Goal: Information Seeking & Learning: Understand process/instructions

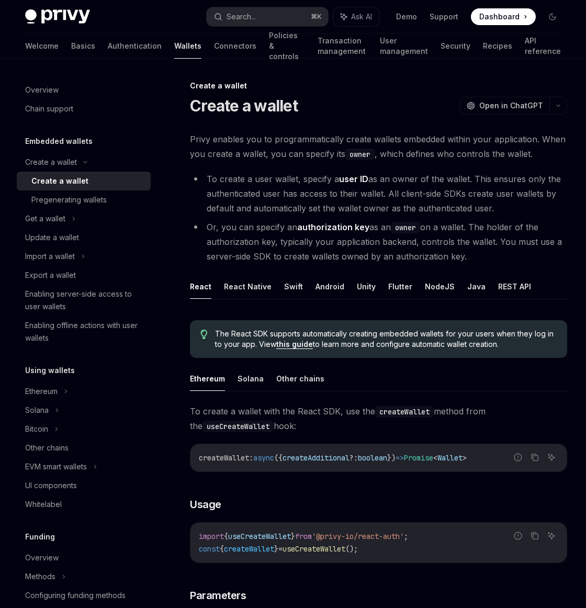
drag, startPoint x: 207, startPoint y: 176, endPoint x: 524, endPoint y: 214, distance: 319.2
click at [524, 214] on li "To create a user wallet, specify a user ID as an owner of the wallet. This ensu…" at bounding box center [378, 194] width 377 height 44
drag, startPoint x: 500, startPoint y: 192, endPoint x: 497, endPoint y: 198, distance: 6.3
click at [500, 192] on li "To create a user wallet, specify a user ID as an owner of the wallet. This ensu…" at bounding box center [378, 194] width 377 height 44
drag, startPoint x: 499, startPoint y: 207, endPoint x: 202, endPoint y: 181, distance: 298.8
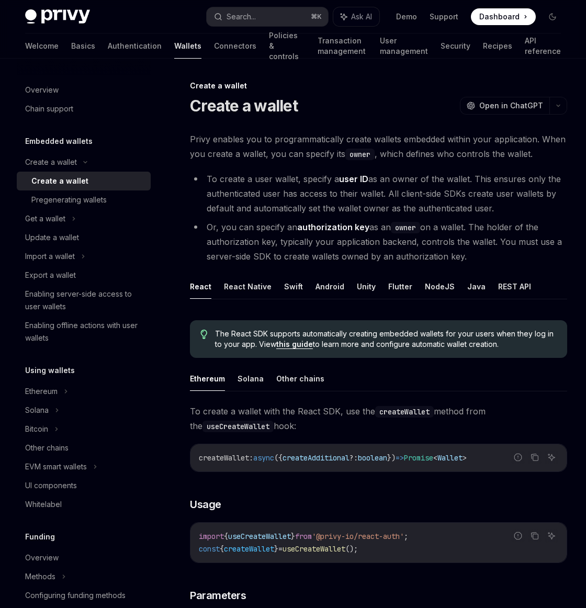
click at [202, 181] on li "To create a user wallet, specify a user ID as an owner of the wallet. This ensu…" at bounding box center [378, 194] width 377 height 44
click at [267, 191] on li "To create a user wallet, specify a user ID as an owner of the wallet. This ensu…" at bounding box center [378, 194] width 377 height 44
drag, startPoint x: 338, startPoint y: 177, endPoint x: 367, endPoint y: 177, distance: 29.3
click at [367, 177] on li "To create a user wallet, specify a user ID as an owner of the wallet. This ensu…" at bounding box center [378, 194] width 377 height 44
drag, startPoint x: 207, startPoint y: 178, endPoint x: 302, endPoint y: 179, distance: 94.7
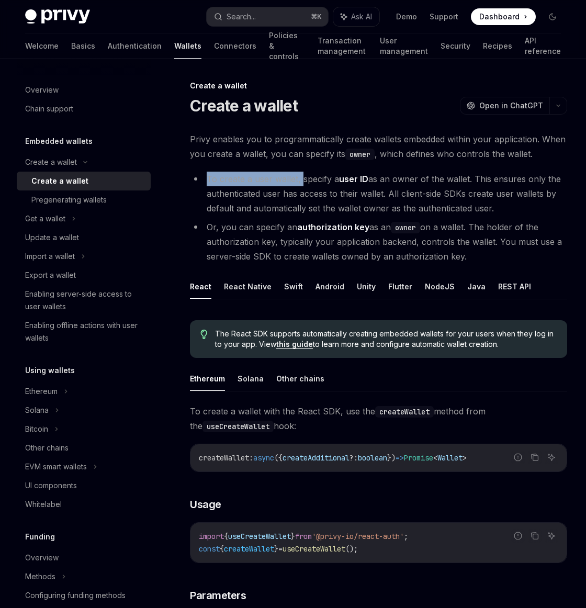
click at [302, 179] on li "To create a user wallet, specify a user ID as an owner of the wallet. This ensu…" at bounding box center [378, 194] width 377 height 44
click at [327, 202] on li "To create a user wallet, specify a user ID as an owner of the wallet. This ensu…" at bounding box center [378, 194] width 377 height 44
drag, startPoint x: 366, startPoint y: 177, endPoint x: 358, endPoint y: 180, distance: 8.9
click at [340, 178] on strong "user ID" at bounding box center [353, 179] width 29 height 10
click at [406, 183] on li "To create a user wallet, specify a user ID as an owner of the wallet. This ensu…" at bounding box center [378, 194] width 377 height 44
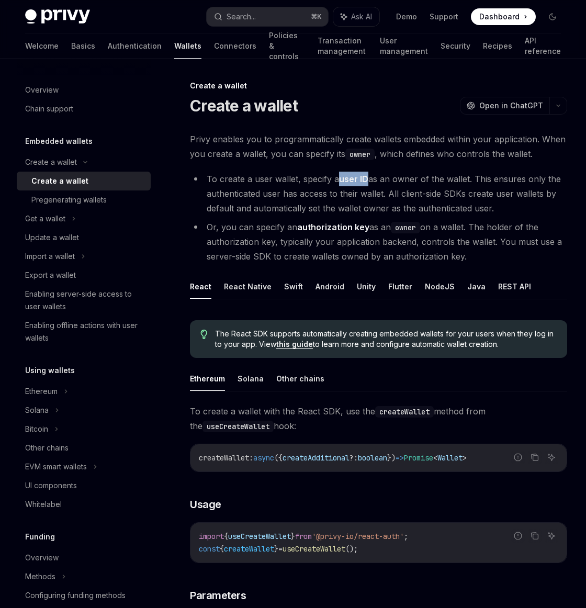
drag, startPoint x: 367, startPoint y: 178, endPoint x: 340, endPoint y: 179, distance: 26.7
click at [340, 179] on strong "user ID" at bounding box center [353, 179] width 29 height 10
click at [419, 181] on li "To create a user wallet, specify a user ID as an owner of the wallet. This ensu…" at bounding box center [378, 194] width 377 height 44
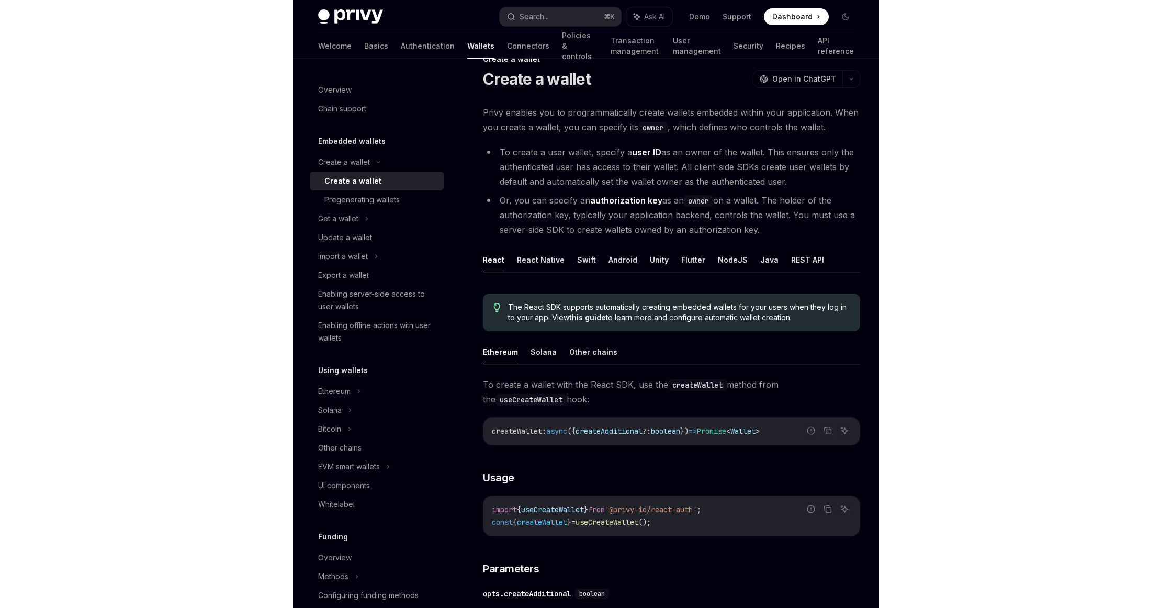
scroll to position [40, 0]
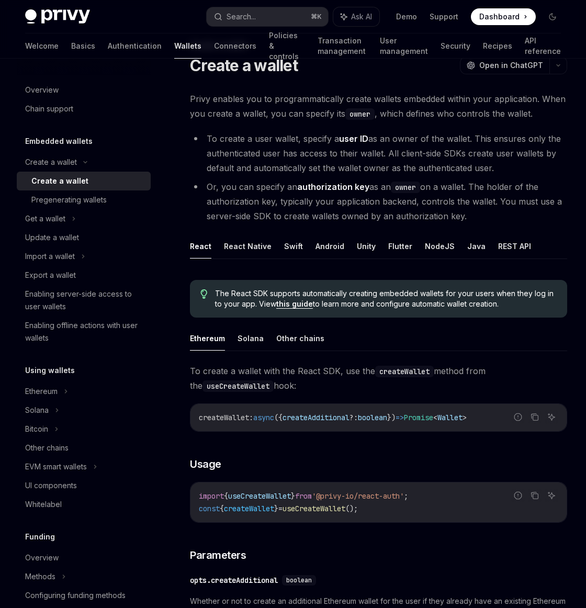
drag, startPoint x: 207, startPoint y: 185, endPoint x: 476, endPoint y: 214, distance: 271.0
click at [476, 214] on li "Or, you can specify an authorization key as an owner on a wallet. The holder of…" at bounding box center [378, 201] width 377 height 44
click at [476, 215] on li "Or, you can specify an authorization key as an owner on a wallet. The holder of…" at bounding box center [378, 201] width 377 height 44
drag, startPoint x: 351, startPoint y: 186, endPoint x: 299, endPoint y: 186, distance: 52.3
click at [299, 186] on li "Or, you can specify an authorization key as an owner on a wallet. The holder of…" at bounding box center [378, 201] width 377 height 44
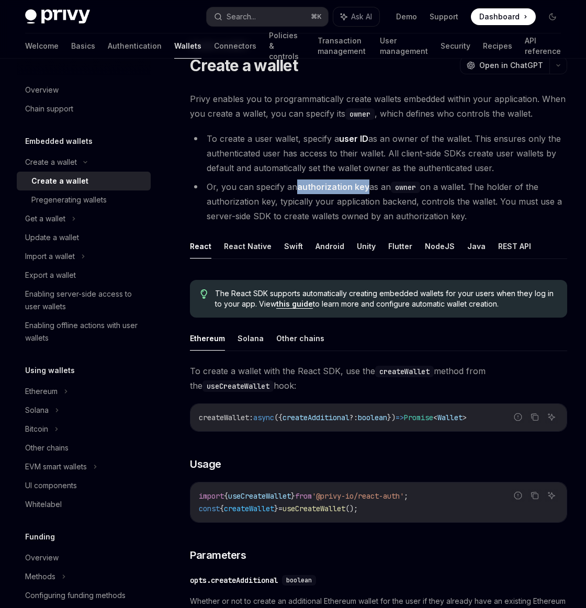
click at [319, 187] on strong "authorization key" at bounding box center [333, 186] width 72 height 10
click at [304, 187] on strong "authorization key" at bounding box center [333, 186] width 72 height 10
drag, startPoint x: 299, startPoint y: 186, endPoint x: 368, endPoint y: 188, distance: 69.6
click at [368, 188] on li "Or, you can specify an authorization key as an owner on a wallet. The holder of…" at bounding box center [378, 201] width 377 height 44
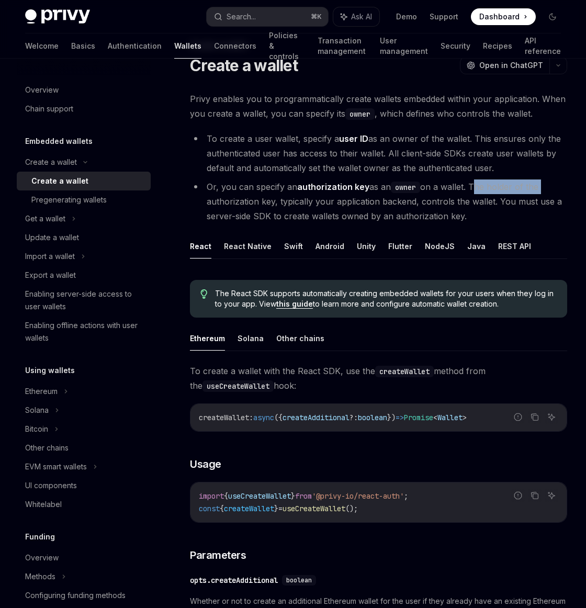
drag, startPoint x: 474, startPoint y: 186, endPoint x: 547, endPoint y: 188, distance: 72.7
click at [547, 188] on li "Or, you can specify an authorization key as an owner on a wallet. The holder of…" at bounding box center [378, 201] width 377 height 44
click at [481, 191] on li "Or, you can specify an authorization key as an owner on a wallet. The holder of…" at bounding box center [378, 201] width 377 height 44
drag, startPoint x: 415, startPoint y: 201, endPoint x: 334, endPoint y: 202, distance: 80.6
click at [334, 202] on li "Or, you can specify an authorization key as an owner on a wallet. The holder of…" at bounding box center [378, 201] width 377 height 44
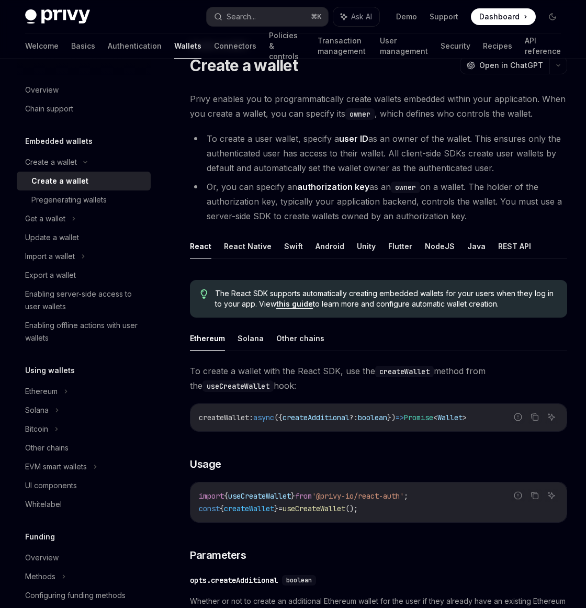
click at [469, 203] on li "Or, you can specify an authorization key as an owner on a wallet. The holder of…" at bounding box center [378, 201] width 377 height 44
click at [418, 202] on li "Or, you can specify an authorization key as an owner on a wallet. The holder of…" at bounding box center [378, 201] width 377 height 44
drag, startPoint x: 417, startPoint y: 201, endPoint x: 490, endPoint y: 200, distance: 73.2
click at [490, 200] on li "Or, you can specify an authorization key as an owner on a wallet. The holder of…" at bounding box center [378, 201] width 377 height 44
click at [434, 155] on li "To create a user wallet, specify a user ID as an owner of the wallet. This ensu…" at bounding box center [378, 153] width 377 height 44
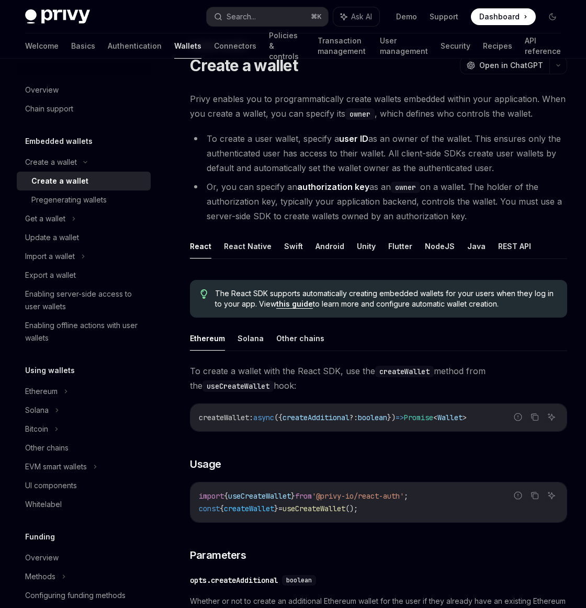
drag, startPoint x: 204, startPoint y: 135, endPoint x: 495, endPoint y: 164, distance: 292.8
click at [495, 164] on li "To create a user wallet, specify a user ID as an owner of the wallet. This ensu…" at bounding box center [378, 153] width 377 height 44
click at [504, 167] on li "To create a user wallet, specify a user ID as an owner of the wallet. This ensu…" at bounding box center [378, 153] width 377 height 44
drag, startPoint x: 510, startPoint y: 168, endPoint x: 208, endPoint y: 141, distance: 303.5
click at [208, 141] on li "To create a user wallet, specify a user ID as an owner of the wallet. This ensu…" at bounding box center [378, 153] width 377 height 44
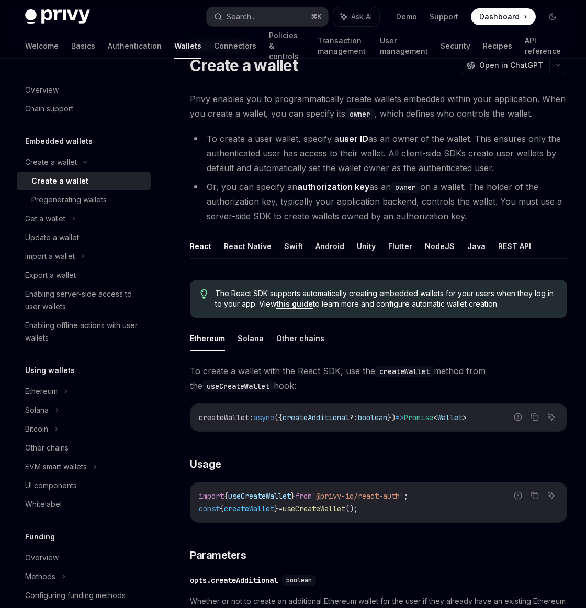
click at [486, 158] on li "To create a user wallet, specify a user ID as an owner of the wallet. This ensu…" at bounding box center [378, 153] width 377 height 44
drag, startPoint x: 206, startPoint y: 186, endPoint x: 467, endPoint y: 219, distance: 262.5
click at [467, 219] on li "Or, you can specify an authorization key as an owner on a wallet. The holder of…" at bounding box center [378, 201] width 377 height 44
click at [334, 185] on strong "authorization key" at bounding box center [333, 186] width 72 height 10
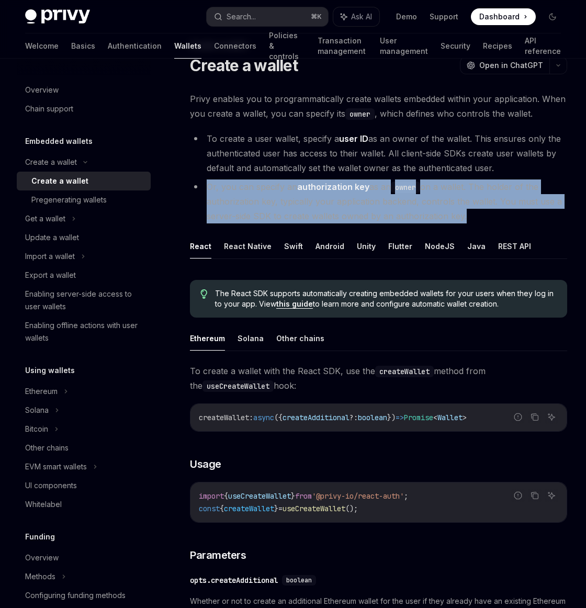
click at [334, 185] on strong "authorization key" at bounding box center [333, 186] width 72 height 10
click at [357, 186] on strong "authorization key" at bounding box center [333, 186] width 72 height 10
click at [472, 217] on li "Or, you can specify an authorization key as an owner on a wallet. The holder of…" at bounding box center [378, 201] width 377 height 44
drag, startPoint x: 469, startPoint y: 216, endPoint x: 204, endPoint y: 190, distance: 266.5
click at [204, 189] on li "Or, you can specify an authorization key as an owner on a wallet. The holder of…" at bounding box center [378, 201] width 377 height 44
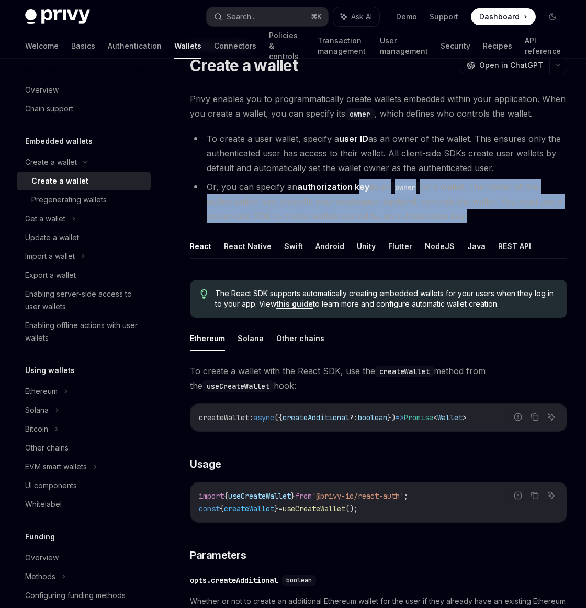
drag, startPoint x: 504, startPoint y: 169, endPoint x: 200, endPoint y: 139, distance: 305.4
click at [200, 139] on li "To create a user wallet, specify a user ID as an owner of the wallet. This ensu…" at bounding box center [378, 153] width 377 height 44
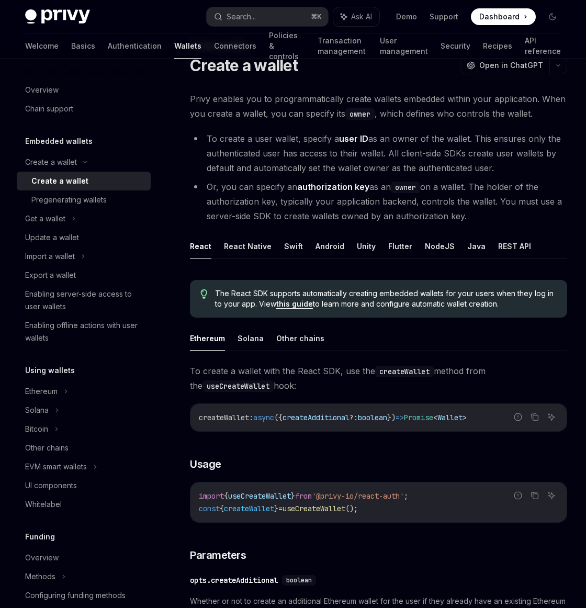
click at [243, 190] on li "Or, you can specify an authorization key as an owner on a wallet. The holder of…" at bounding box center [378, 201] width 377 height 44
drag, startPoint x: 207, startPoint y: 184, endPoint x: 483, endPoint y: 215, distance: 277.9
click at [483, 215] on li "Or, you can specify an authorization key as an owner on a wallet. The holder of…" at bounding box center [378, 201] width 377 height 44
drag, startPoint x: 493, startPoint y: 217, endPoint x: 211, endPoint y: 138, distance: 292.8
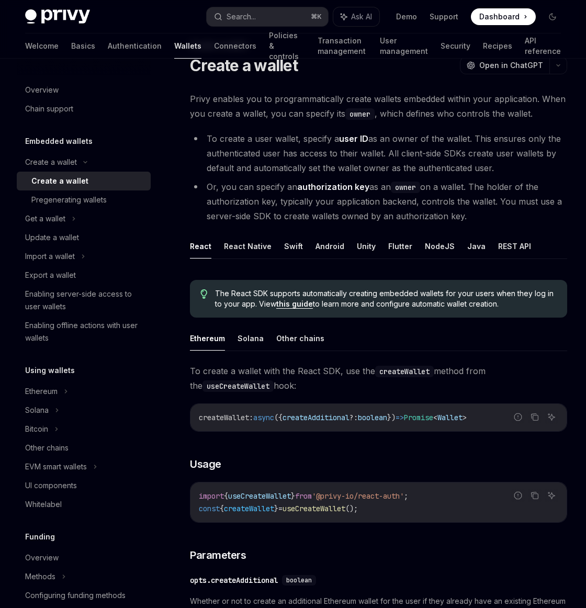
click at [211, 138] on ul "To create a user wallet, specify a user ID as an owner of the wallet. This ensu…" at bounding box center [378, 177] width 377 height 92
click at [262, 145] on li "To create a user wallet, specify a user ID as an owner of the wallet. This ensu…" at bounding box center [378, 153] width 377 height 44
drag, startPoint x: 198, startPoint y: 132, endPoint x: 483, endPoint y: 229, distance: 300.5
click at [520, 213] on ul "To create a user wallet, specify a user ID as an owner of the wallet. This ensu…" at bounding box center [378, 177] width 377 height 92
click at [472, 228] on div "Privy enables you to programmatically create wallets embedded within your appli…" at bounding box center [378, 566] width 377 height 949
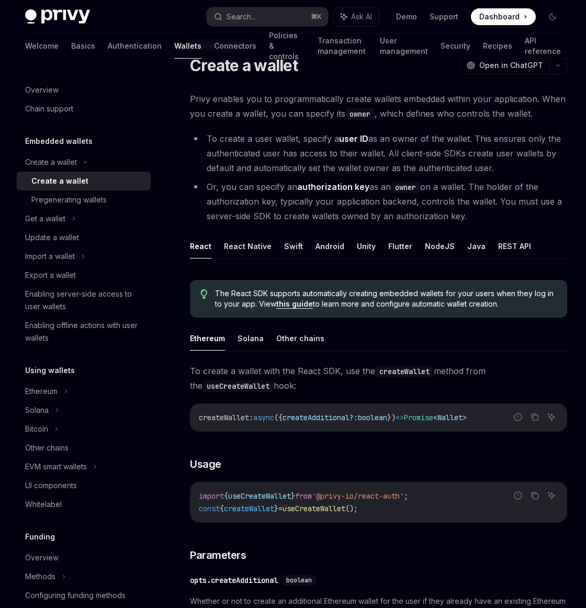
drag, startPoint x: 515, startPoint y: 162, endPoint x: 204, endPoint y: 133, distance: 312.5
click at [204, 133] on li "To create a user wallet, specify a user ID as an owner of the wallet. This ensu…" at bounding box center [378, 153] width 377 height 44
click at [465, 171] on li "To create a user wallet, specify a user ID as an owner of the wallet. This ensu…" at bounding box center [378, 153] width 377 height 44
drag, startPoint x: 518, startPoint y: 169, endPoint x: 207, endPoint y: 135, distance: 313.1
click at [207, 135] on li "To create a user wallet, specify a user ID as an owner of the wallet. This ensu…" at bounding box center [378, 153] width 377 height 44
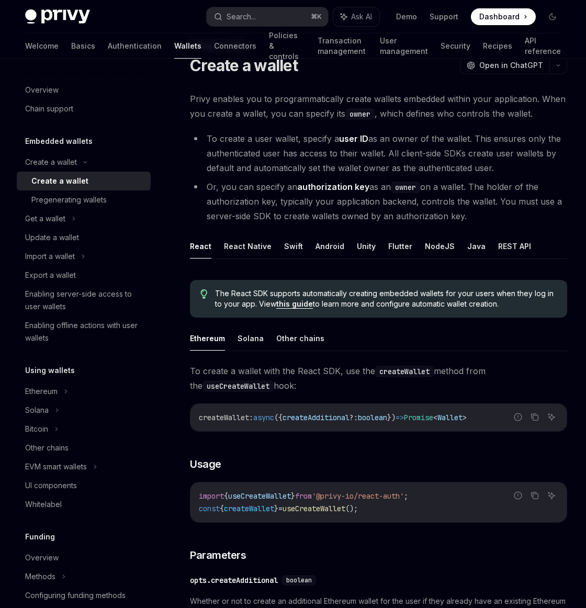
click at [423, 158] on li "To create a user wallet, specify a user ID as an owner of the wallet. This ensu…" at bounding box center [378, 153] width 377 height 44
drag, startPoint x: 507, startPoint y: 171, endPoint x: 191, endPoint y: 140, distance: 317.4
click at [191, 140] on li "To create a user wallet, specify a user ID as an owner of the wallet. This ensu…" at bounding box center [378, 153] width 377 height 44
click at [493, 168] on li "To create a user wallet, specify a user ID as an owner of the wallet. This ensu…" at bounding box center [378, 153] width 377 height 44
drag, startPoint x: 507, startPoint y: 171, endPoint x: 203, endPoint y: 140, distance: 305.4
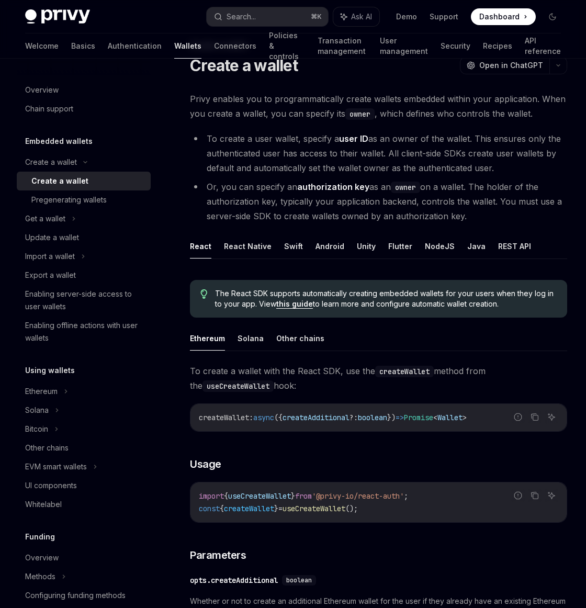
click at [203, 140] on li "To create a user wallet, specify a user ID as an owner of the wallet. This ensu…" at bounding box center [378, 153] width 377 height 44
click at [288, 154] on li "To create a user wallet, specify a user ID as an owner of the wallet. This ensu…" at bounding box center [378, 153] width 377 height 44
drag, startPoint x: 504, startPoint y: 171, endPoint x: 196, endPoint y: 134, distance: 309.7
click at [196, 134] on li "To create a user wallet, specify a user ID as an owner of the wallet. This ensu…" at bounding box center [378, 153] width 377 height 44
click at [346, 155] on li "To create a user wallet, specify a user ID as an owner of the wallet. This ensu…" at bounding box center [378, 153] width 377 height 44
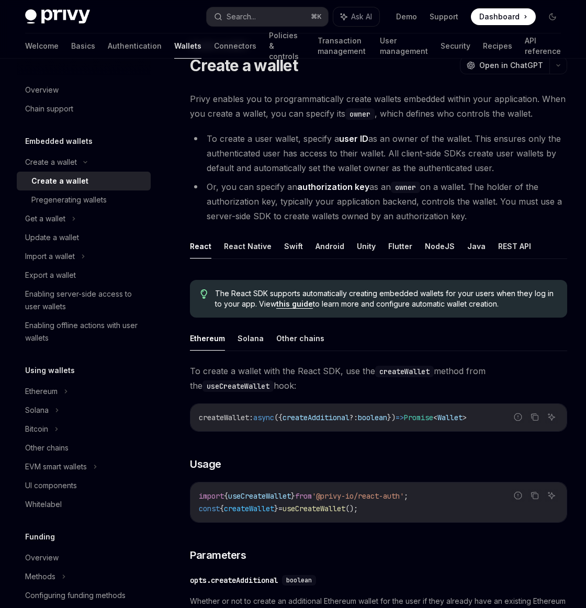
drag, startPoint x: 498, startPoint y: 171, endPoint x: 206, endPoint y: 132, distance: 294.9
click at [206, 132] on li "To create a user wallet, specify a user ID as an owner of the wallet. This ensu…" at bounding box center [378, 153] width 377 height 44
click at [438, 150] on li "To create a user wallet, specify a user ID as an owner of the wallet. This ensu…" at bounding box center [378, 153] width 377 height 44
drag, startPoint x: 516, startPoint y: 167, endPoint x: 202, endPoint y: 137, distance: 314.8
click at [202, 137] on li "To create a user wallet, specify a user ID as an owner of the wallet. This ensu…" at bounding box center [378, 153] width 377 height 44
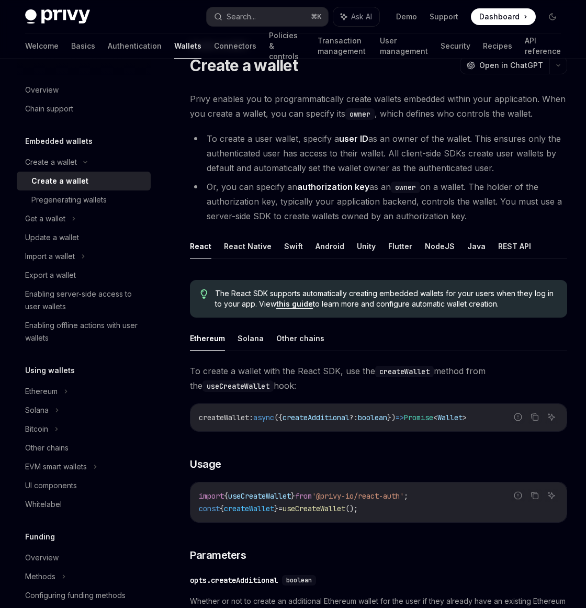
click at [411, 164] on li "To create a user wallet, specify a user ID as an owner of the wallet. This ensu…" at bounding box center [378, 153] width 377 height 44
drag, startPoint x: 428, startPoint y: 161, endPoint x: 201, endPoint y: 140, distance: 227.5
click at [201, 140] on li "To create a user wallet, specify a user ID as an owner of the wallet. This ensu…" at bounding box center [378, 153] width 377 height 44
click at [439, 154] on li "To create a user wallet, specify a user ID as an owner of the wallet. This ensu…" at bounding box center [378, 153] width 377 height 44
drag, startPoint x: 298, startPoint y: 185, endPoint x: 364, endPoint y: 186, distance: 66.4
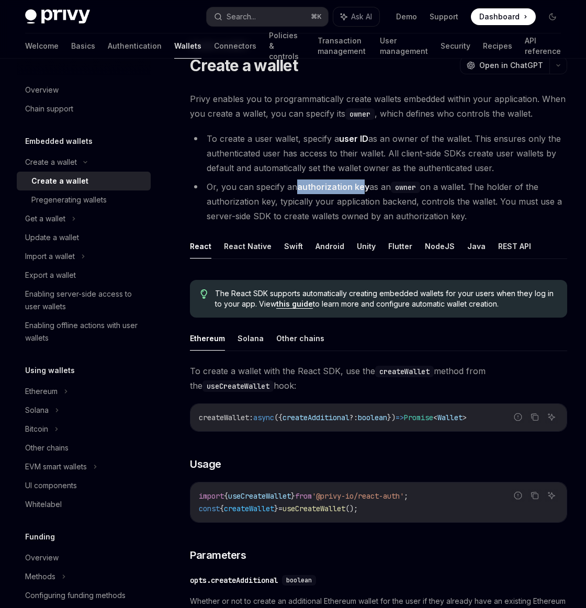
click at [364, 186] on strong "authorization key" at bounding box center [333, 186] width 72 height 10
click at [371, 189] on li "Or, you can specify an authorization key as an owner on a wallet. The holder of…" at bounding box center [378, 201] width 377 height 44
click at [442, 139] on li "To create a user wallet, specify a user ID as an owner of the wallet. This ensu…" at bounding box center [378, 153] width 377 height 44
drag, startPoint x: 219, startPoint y: 138, endPoint x: 295, endPoint y: 140, distance: 75.9
click at [295, 140] on li "To create a user wallet, specify a user ID as an owner of the wallet. This ensu…" at bounding box center [378, 153] width 377 height 44
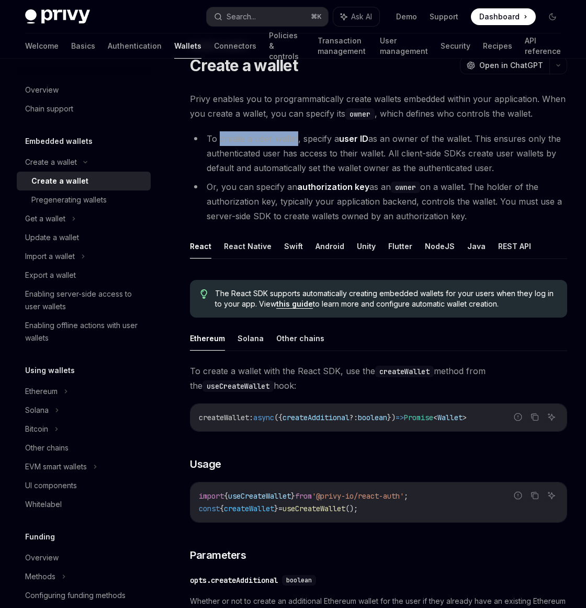
click at [281, 143] on li "To create a user wallet, specify a user ID as an owner of the wallet. This ensu…" at bounding box center [378, 153] width 377 height 44
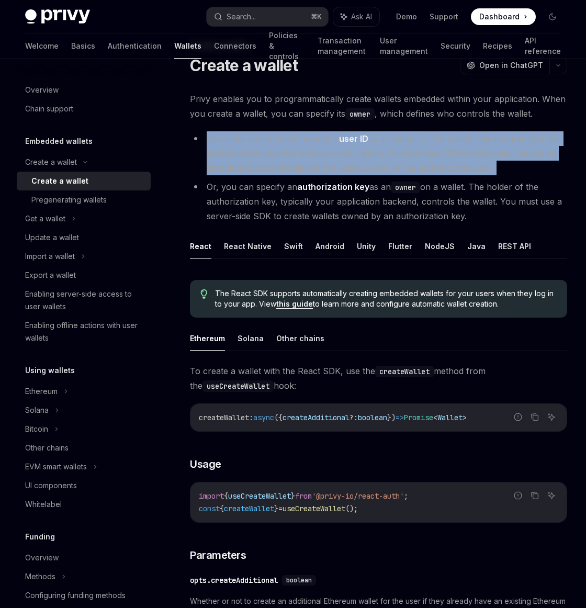
click at [281, 143] on li "To create a user wallet, specify a user ID as an owner of the wallet. This ensu…" at bounding box center [378, 153] width 377 height 44
click at [254, 140] on li "To create a user wallet, specify a user ID as an owner of the wallet. This ensu…" at bounding box center [378, 153] width 377 height 44
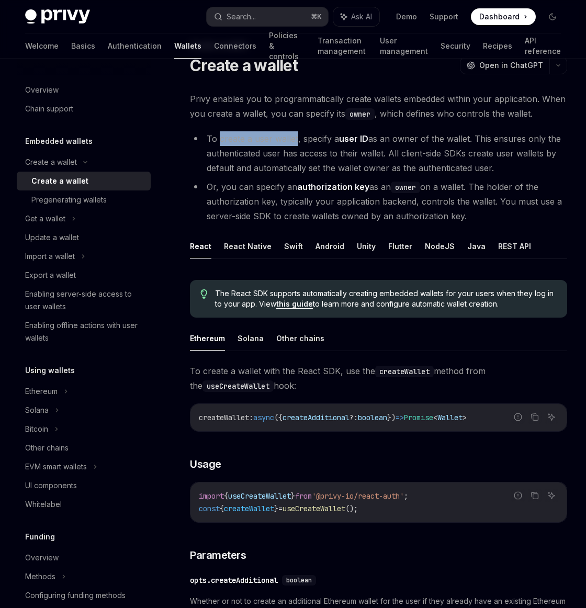
drag, startPoint x: 240, startPoint y: 141, endPoint x: 295, endPoint y: 141, distance: 55.4
click at [295, 141] on li "To create a user wallet, specify a user ID as an owner of the wallet. This ensu…" at bounding box center [378, 153] width 377 height 44
click at [370, 156] on li "To create a user wallet, specify a user ID as an owner of the wallet. This ensu…" at bounding box center [378, 153] width 377 height 44
click at [390, 118] on span "Privy enables you to programmatically create wallets embedded within your appli…" at bounding box center [378, 106] width 377 height 29
drag, startPoint x: 505, startPoint y: 171, endPoint x: 209, endPoint y: 142, distance: 296.9
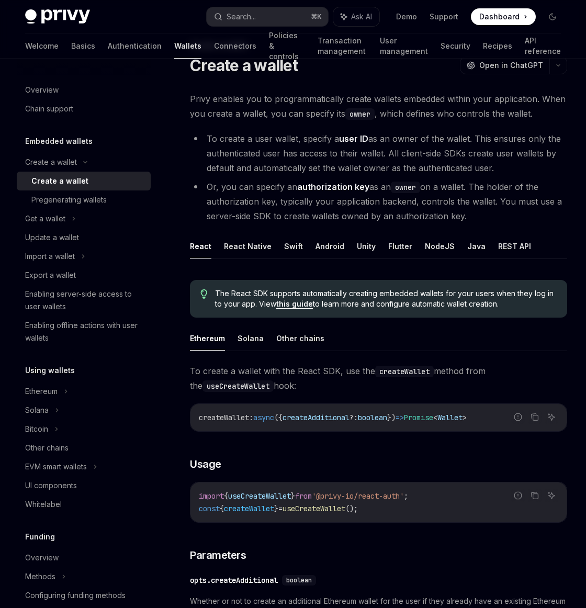
click at [206, 139] on li "To create a user wallet, specify a user ID as an owner of the wallet. This ensu…" at bounding box center [378, 153] width 377 height 44
click at [292, 150] on li "To create a user wallet, specify a user ID as an owner of the wallet. This ensu…" at bounding box center [378, 153] width 377 height 44
drag, startPoint x: 498, startPoint y: 171, endPoint x: 202, endPoint y: 138, distance: 298.4
click at [202, 138] on li "To create a user wallet, specify a user ID as an owner of the wallet. This ensu…" at bounding box center [378, 153] width 377 height 44
click at [300, 156] on li "To create a user wallet, specify a user ID as an owner of the wallet. This ensu…" at bounding box center [378, 153] width 377 height 44
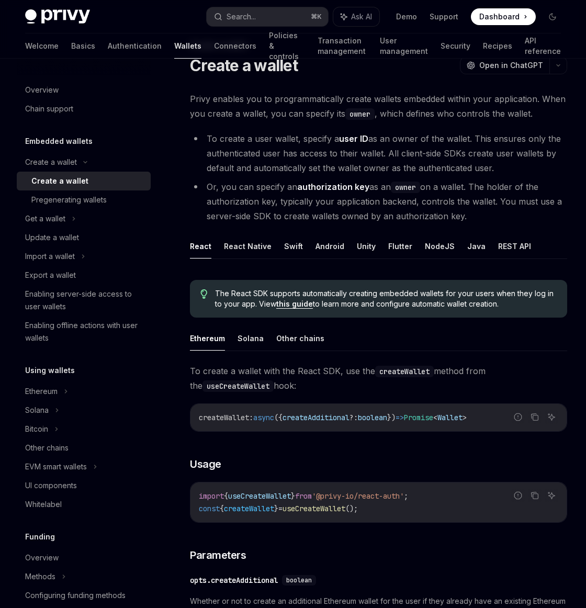
drag, startPoint x: 501, startPoint y: 169, endPoint x: 201, endPoint y: 135, distance: 301.1
click at [201, 135] on li "To create a user wallet, specify a user ID as an owner of the wallet. This ensu…" at bounding box center [378, 153] width 377 height 44
click at [431, 149] on li "To create a user wallet, specify a user ID as an owner of the wallet. This ensu…" at bounding box center [378, 153] width 377 height 44
drag, startPoint x: 501, startPoint y: 167, endPoint x: 209, endPoint y: 142, distance: 292.9
click at [208, 142] on li "To create a user wallet, specify a user ID as an owner of the wallet. This ensu…" at bounding box center [378, 153] width 377 height 44
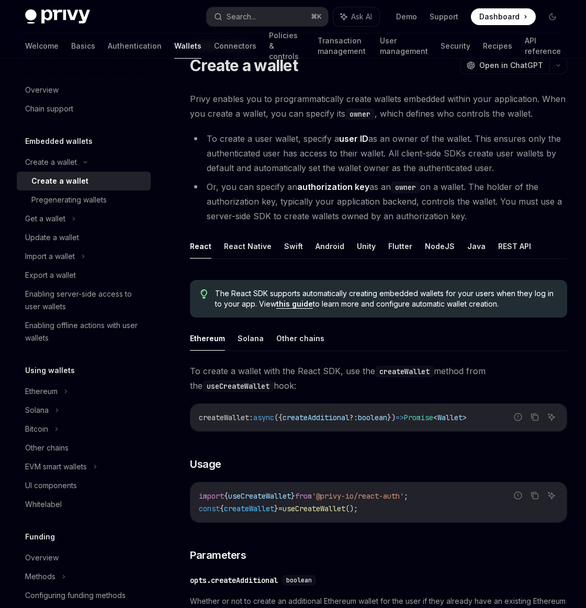
click at [270, 150] on li "To create a user wallet, specify a user ID as an owner of the wallet. This ensu…" at bounding box center [378, 153] width 377 height 44
drag, startPoint x: 503, startPoint y: 167, endPoint x: 206, endPoint y: 143, distance: 297.6
click at [206, 143] on li "To create a user wallet, specify a user ID as an owner of the wallet. This ensu…" at bounding box center [378, 153] width 377 height 44
click at [290, 155] on li "To create a user wallet, specify a user ID as an owner of the wallet. This ensu…" at bounding box center [378, 153] width 377 height 44
click at [421, 14] on ul "Demo Support Dashboard Dashboard" at bounding box center [466, 16] width 140 height 17
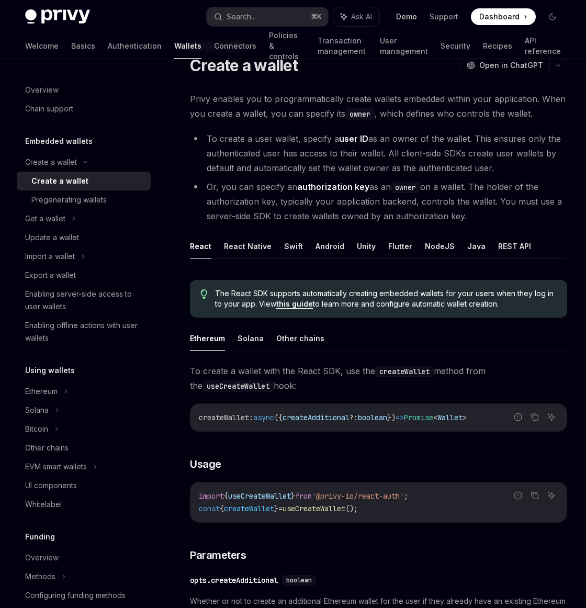
click at [414, 20] on link "Demo" at bounding box center [406, 17] width 21 height 10
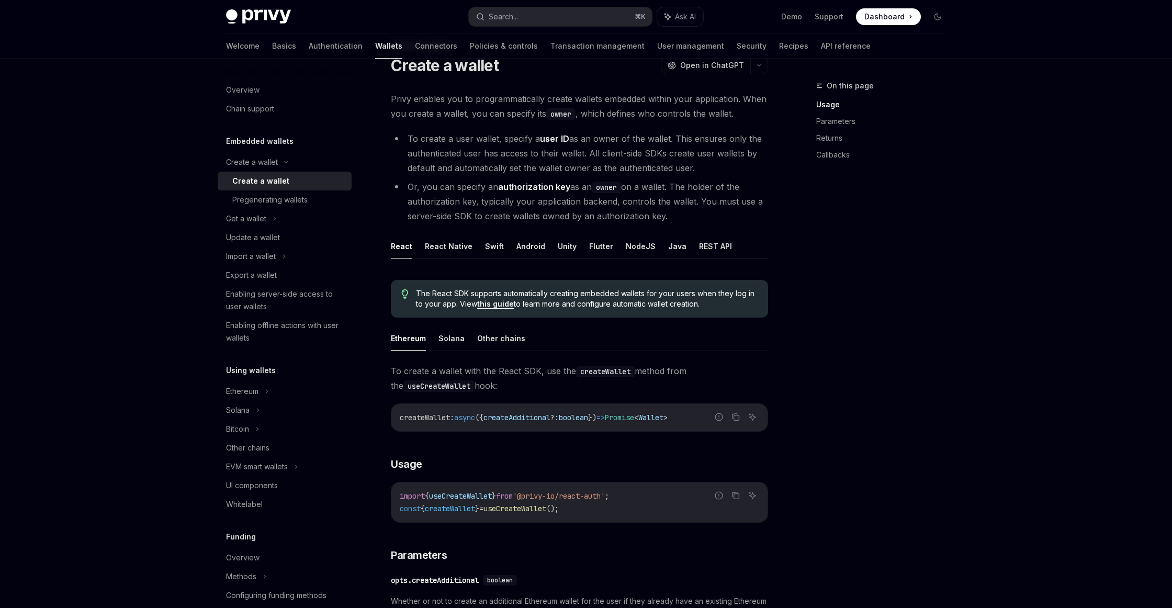
scroll to position [0, 0]
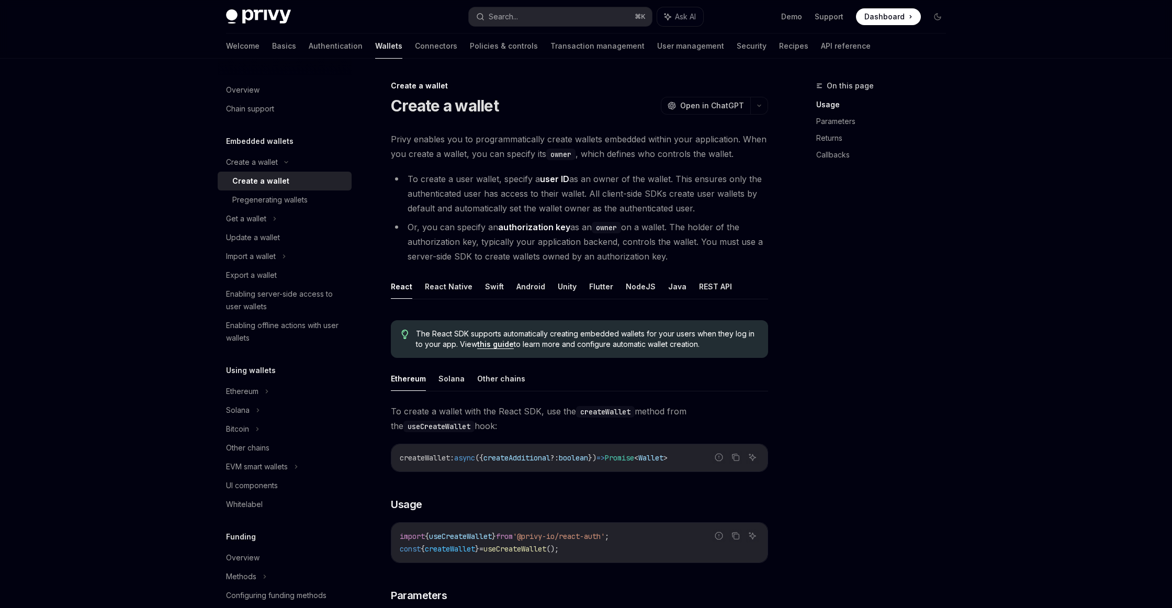
drag, startPoint x: 701, startPoint y: 210, endPoint x: 392, endPoint y: 175, distance: 310.6
click at [392, 175] on li "To create a user wallet, specify a user ID as an owner of the wallet. This ensu…" at bounding box center [579, 194] width 377 height 44
drag, startPoint x: 690, startPoint y: 257, endPoint x: 387, endPoint y: 227, distance: 304.8
click at [673, 259] on li "Or, you can specify an authorization key as an owner on a wallet. The holder of…" at bounding box center [579, 242] width 377 height 44
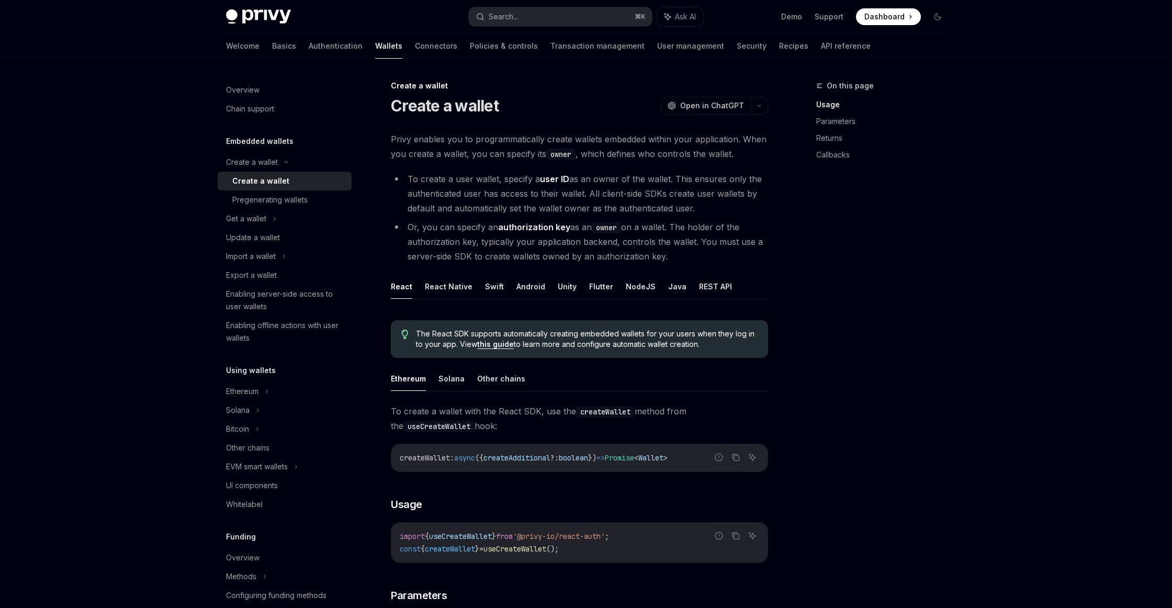
drag, startPoint x: 411, startPoint y: 226, endPoint x: 677, endPoint y: 258, distance: 268.1
click at [677, 258] on li "Or, you can specify an authorization key as an owner on a wallet. The holder of…" at bounding box center [579, 242] width 377 height 44
click at [678, 259] on li "Or, you can specify an authorization key as an owner on a wallet. The holder of…" at bounding box center [579, 242] width 377 height 44
drag, startPoint x: 704, startPoint y: 211, endPoint x: 408, endPoint y: 184, distance: 297.2
click at [408, 184] on li "To create a user wallet, specify a user ID as an owner of the wallet. This ensu…" at bounding box center [579, 194] width 377 height 44
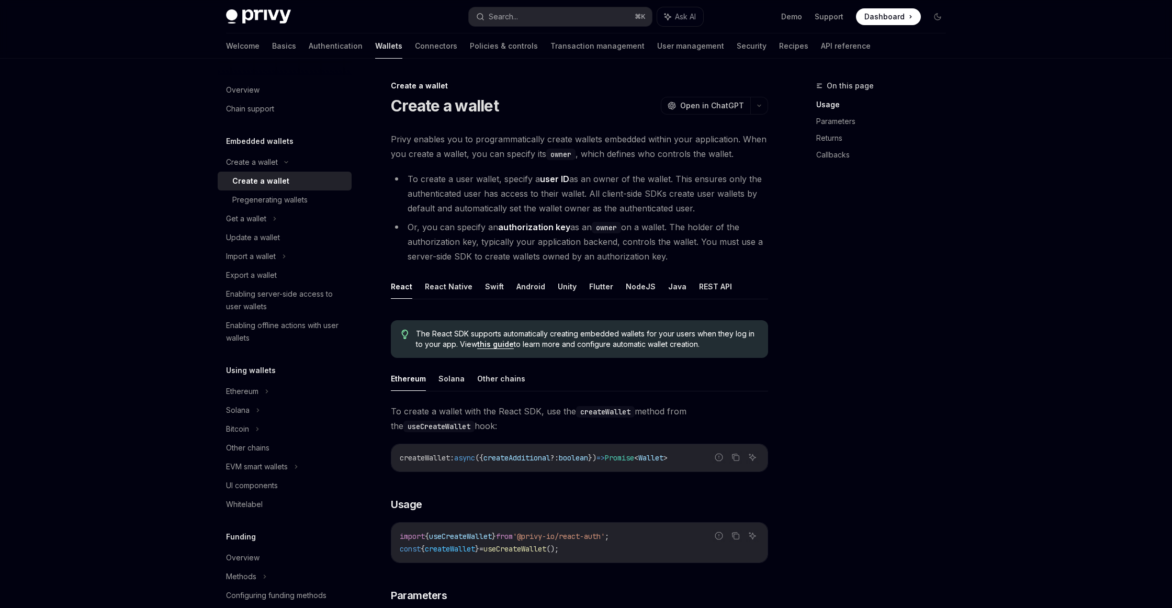
click at [679, 256] on li "Or, you can specify an authorization key as an owner on a wallet. The holder of…" at bounding box center [579, 242] width 377 height 44
drag, startPoint x: 684, startPoint y: 257, endPoint x: 404, endPoint y: 226, distance: 281.0
click at [404, 226] on li "Or, you can specify an authorization key as an owner on a wallet. The holder of…" at bounding box center [579, 242] width 377 height 44
drag, startPoint x: 705, startPoint y: 211, endPoint x: 399, endPoint y: 173, distance: 308.3
click at [399, 173] on li "To create a user wallet, specify a user ID as an owner of the wallet. This ensu…" at bounding box center [579, 194] width 377 height 44
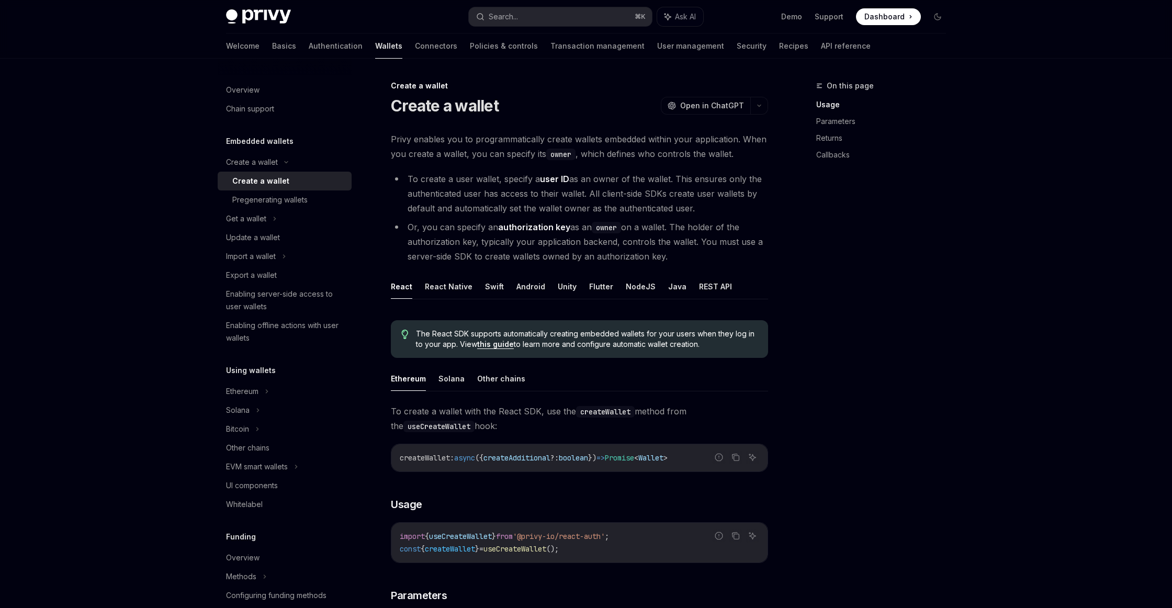
click at [702, 213] on li "To create a user wallet, specify a user ID as an owner of the wallet. This ensu…" at bounding box center [579, 194] width 377 height 44
drag, startPoint x: 701, startPoint y: 211, endPoint x: 406, endPoint y: 181, distance: 296.5
click at [406, 181] on li "To create a user wallet, specify a user ID as an owner of the wallet. This ensu…" at bounding box center [579, 194] width 377 height 44
click at [699, 208] on li "To create a user wallet, specify a user ID as an owner of the wallet. This ensu…" at bounding box center [579, 194] width 377 height 44
drag, startPoint x: 720, startPoint y: 210, endPoint x: 408, endPoint y: 180, distance: 313.7
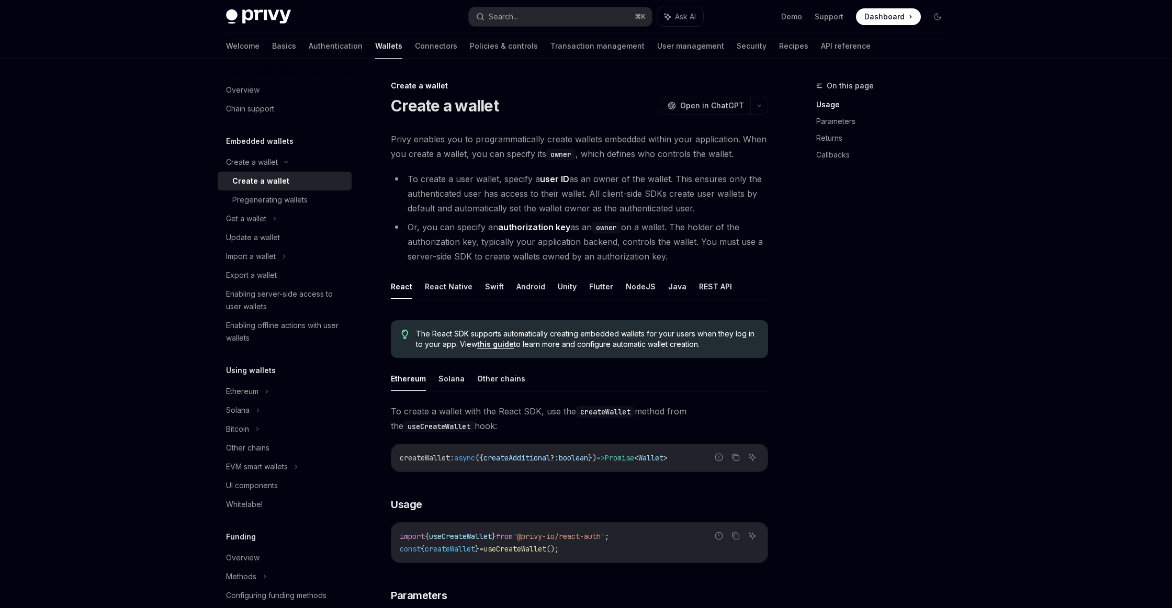
click at [407, 180] on li "To create a user wallet, specify a user ID as an owner of the wallet. This ensu…" at bounding box center [579, 194] width 377 height 44
click at [653, 199] on li "To create a user wallet, specify a user ID as an owner of the wallet. This ensu…" at bounding box center [579, 194] width 377 height 44
drag, startPoint x: 679, startPoint y: 257, endPoint x: 398, endPoint y: 226, distance: 283.7
click at [398, 226] on li "Or, you can specify an authorization key as an owner on a wallet. The holder of…" at bounding box center [579, 242] width 377 height 44
click at [690, 268] on div "Privy enables you to programmatically create wallets embedded within your appli…" at bounding box center [579, 606] width 377 height 949
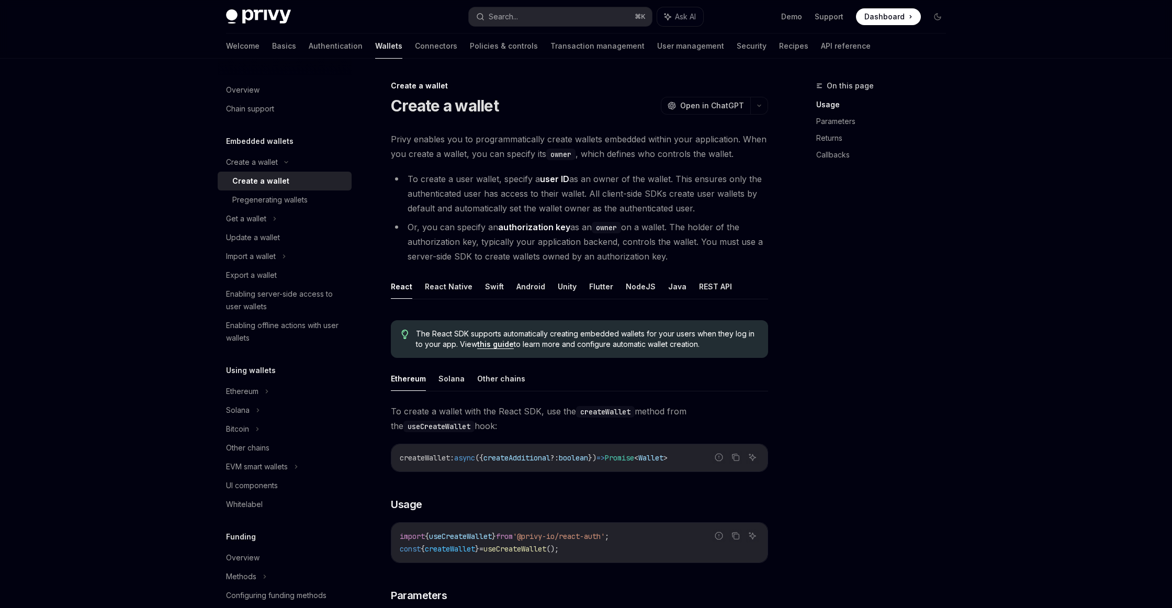
drag, startPoint x: 703, startPoint y: 211, endPoint x: 392, endPoint y: 181, distance: 313.1
click at [392, 181] on li "To create a user wallet, specify a user ID as an owner of the wallet. This ensu…" at bounding box center [579, 194] width 377 height 44
click at [677, 250] on li "Or, you can specify an authorization key as an owner on a wallet. The holder of…" at bounding box center [579, 242] width 377 height 44
drag, startPoint x: 681, startPoint y: 257, endPoint x: 387, endPoint y: 232, distance: 295.0
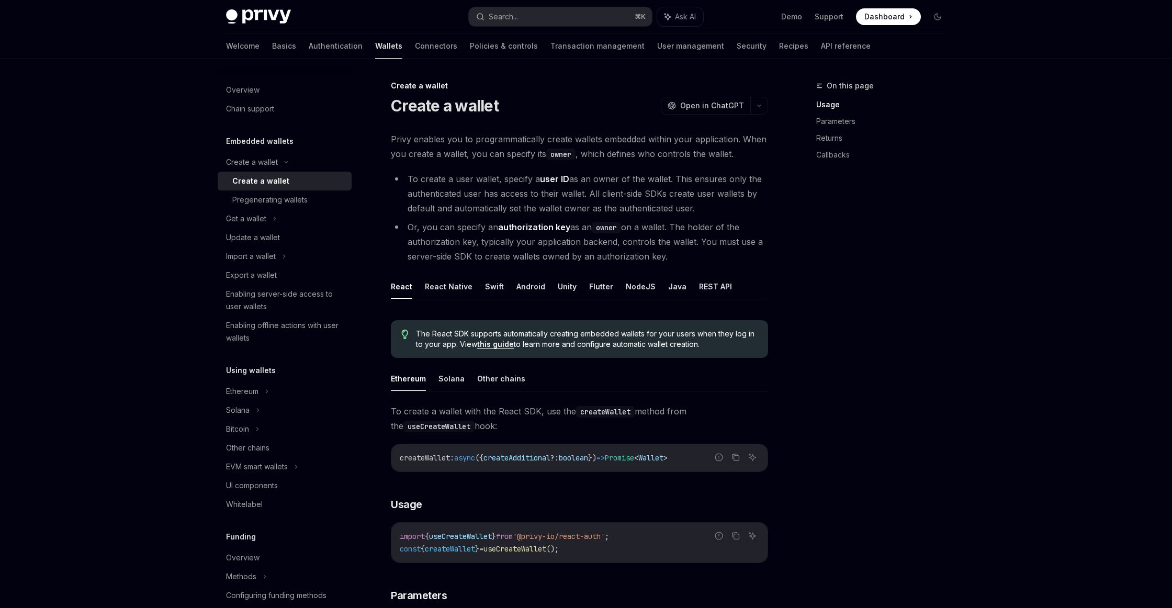
click at [691, 258] on li "Or, you can specify an authorization key as an owner on a wallet. The holder of…" at bounding box center [579, 242] width 377 height 44
drag, startPoint x: 699, startPoint y: 261, endPoint x: 397, endPoint y: 230, distance: 303.4
click at [397, 230] on li "Or, you can specify an authorization key as an owner on a wallet. The holder of…" at bounding box center [579, 242] width 377 height 44
click at [698, 264] on div "Privy enables you to programmatically create wallets embedded within your appli…" at bounding box center [579, 606] width 377 height 949
drag, startPoint x: 673, startPoint y: 256, endPoint x: 396, endPoint y: 225, distance: 277.9
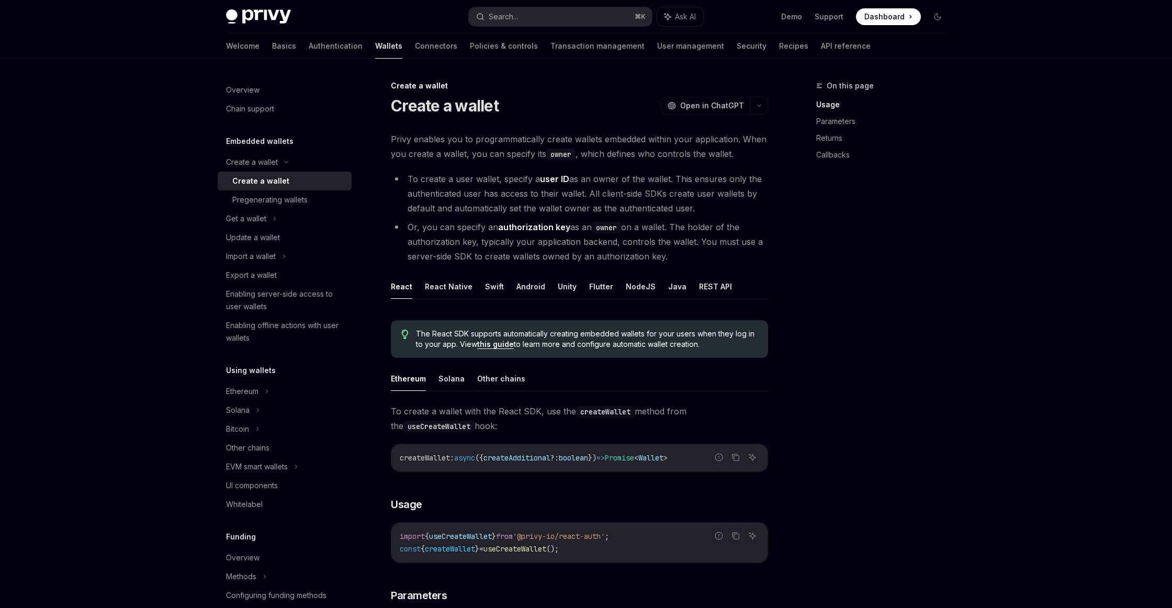
click at [394, 225] on li "Or, you can specify an authorization key as an owner on a wallet. The holder of…" at bounding box center [579, 242] width 377 height 44
click at [702, 271] on div "On this page Usage Parameters Returns Callbacks" at bounding box center [874, 344] width 159 height 528
drag, startPoint x: 498, startPoint y: 226, endPoint x: 567, endPoint y: 226, distance: 68.5
click at [567, 226] on strong "authorization key" at bounding box center [534, 227] width 72 height 10
copy strong "authorization key"
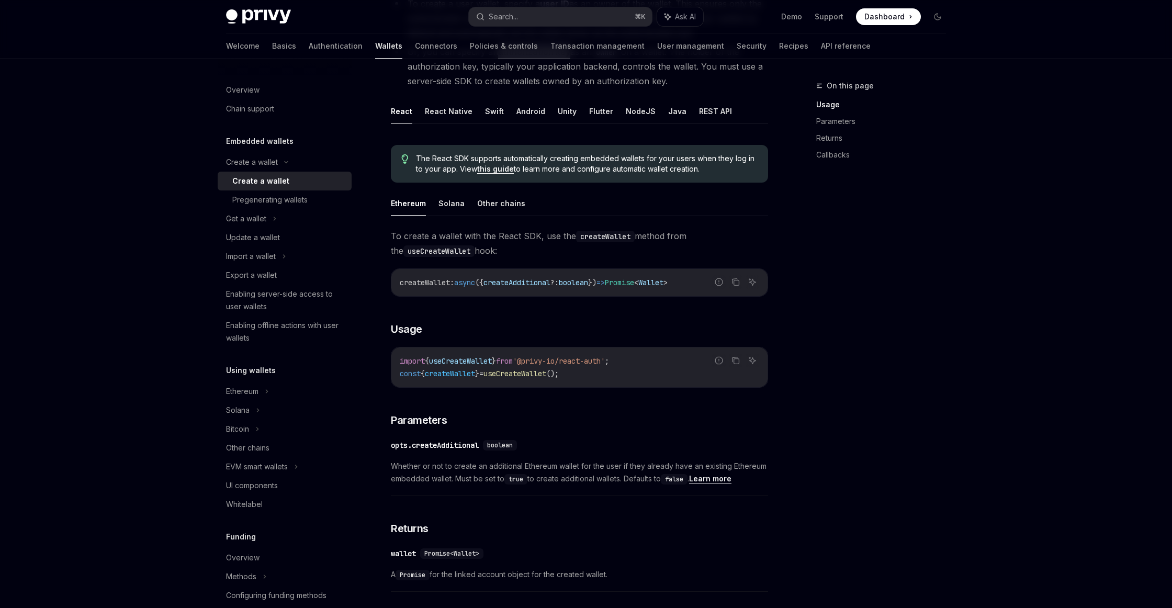
scroll to position [29, 0]
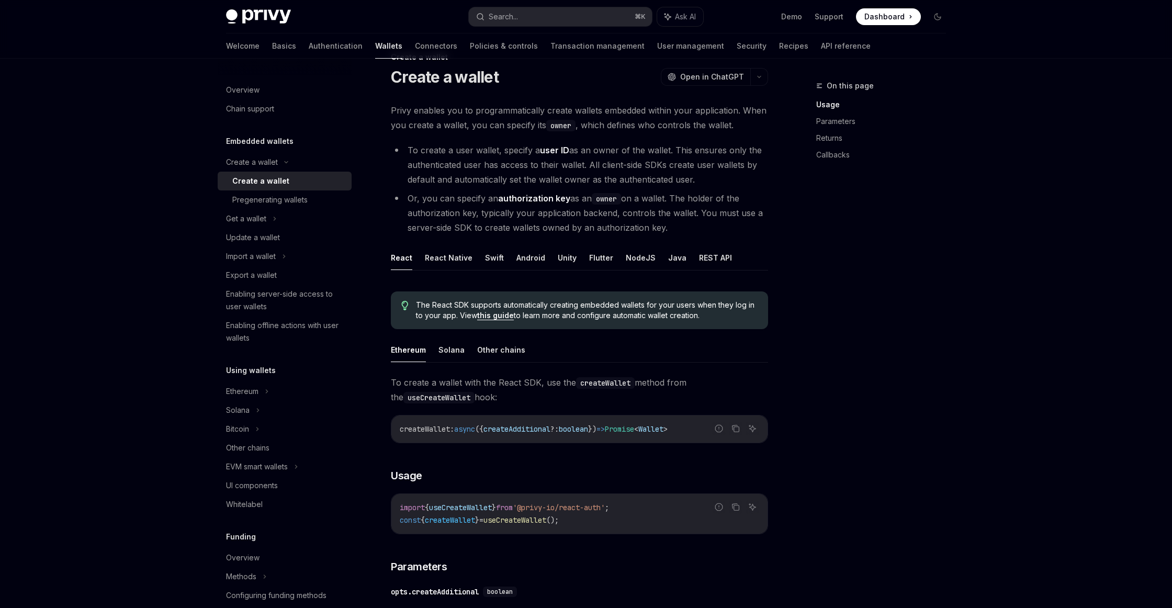
click at [702, 388] on div "Overview Chain support Embedded wallets Create a wallet Create a wallet Pregene…" at bounding box center [586, 618] width 770 height 1177
type textarea "*"
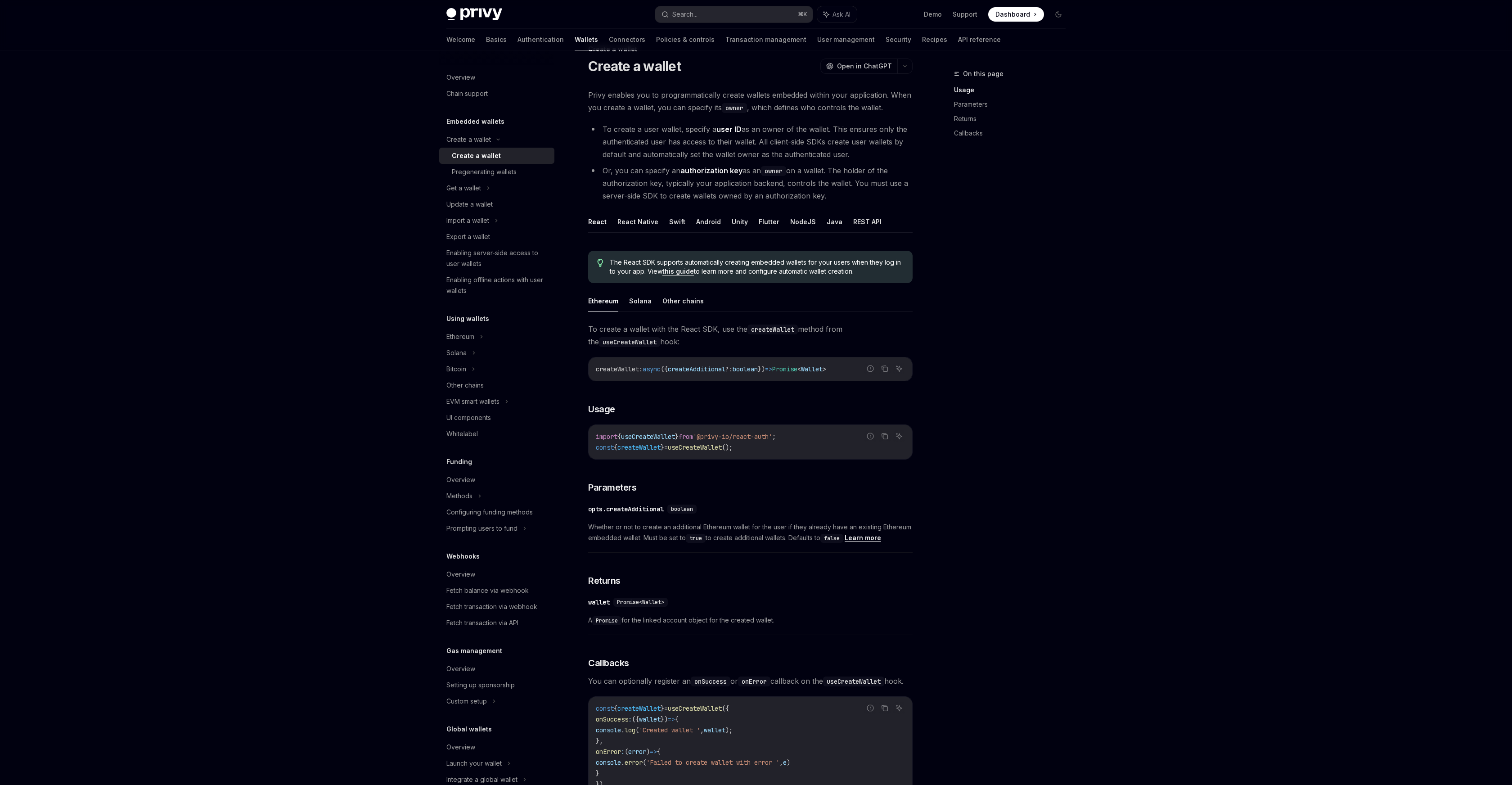
click at [604, 500] on div "Privy Docs home page Search... ⌘ K Ask AI Demo Support Dashboard Dashboard Sear…" at bounding box center [756, 507] width 1512 height 1064
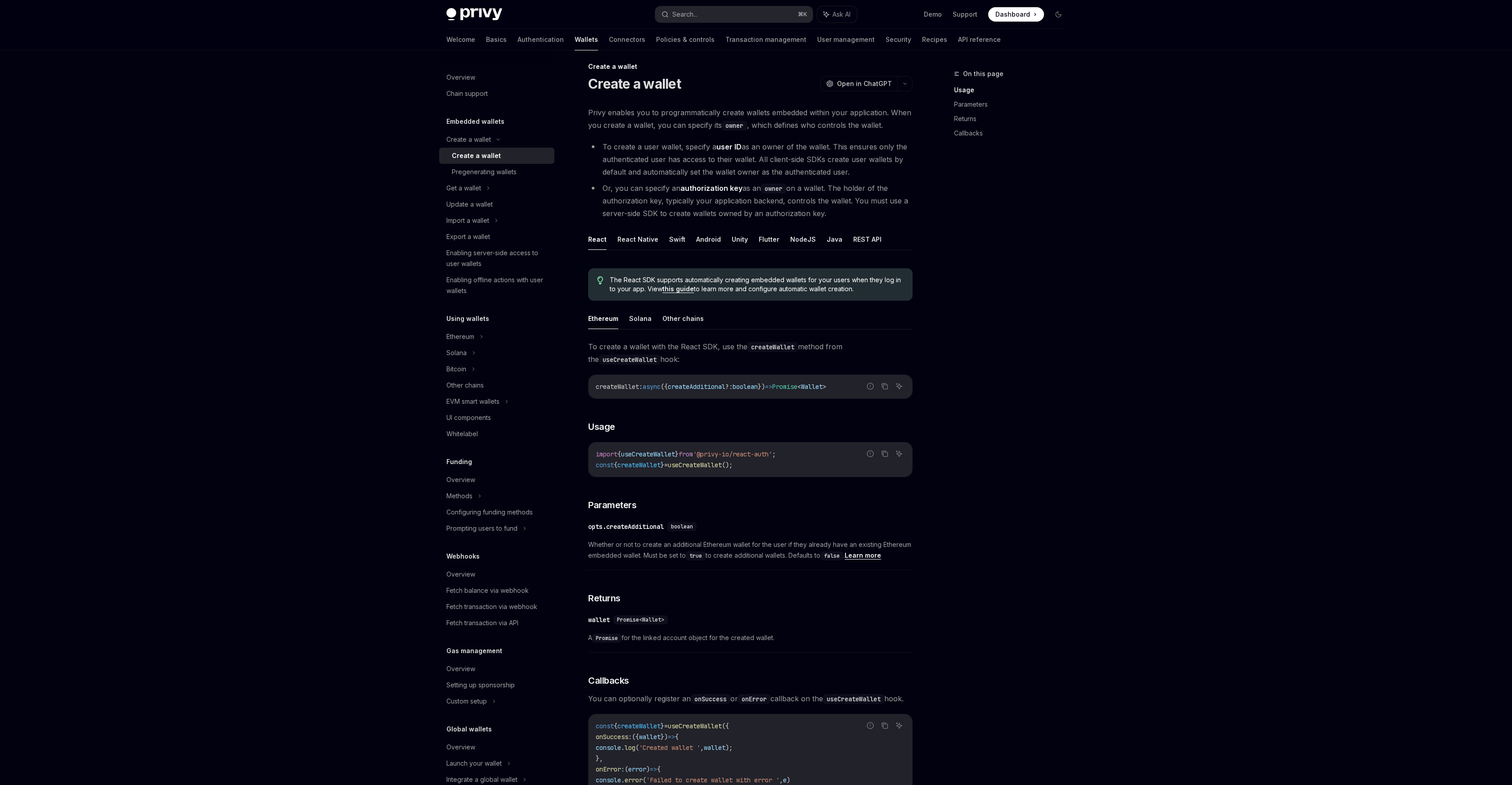
scroll to position [0, 0]
